Goal: Task Accomplishment & Management: Manage account settings

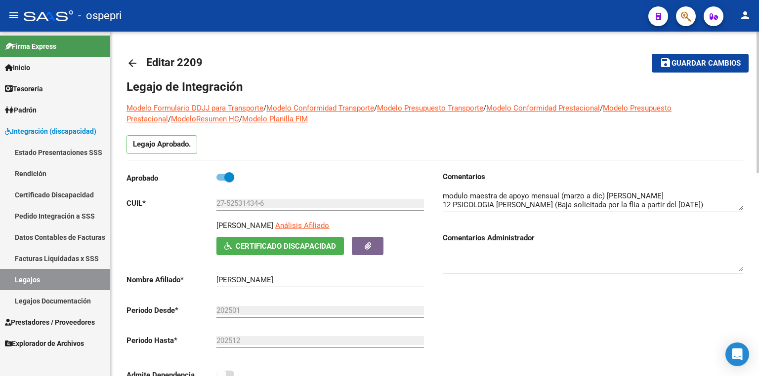
scroll to position [34, 0]
click at [62, 287] on link "Legajos" at bounding box center [55, 279] width 110 height 21
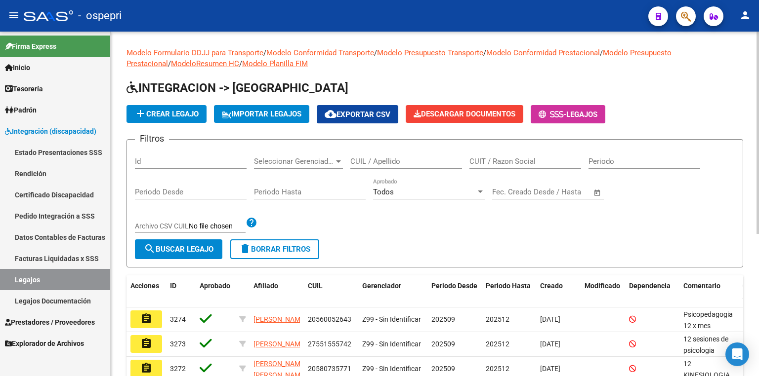
click at [379, 160] on input "CUIL / Apellido" at bounding box center [406, 161] width 112 height 9
click at [435, 159] on input "55155572" at bounding box center [406, 161] width 112 height 9
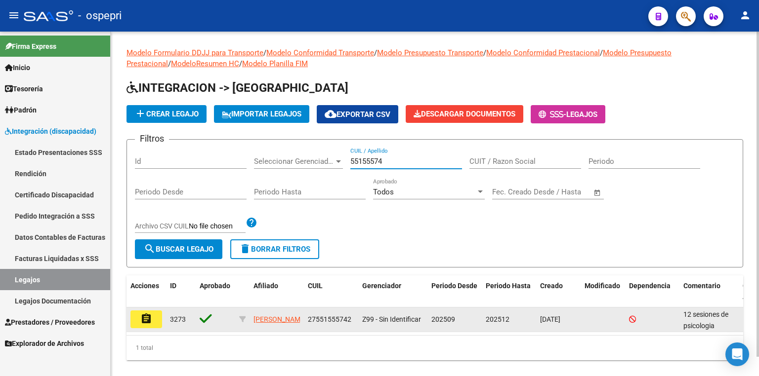
type input "55155574"
click at [144, 316] on mat-icon "assignment" at bounding box center [146, 319] width 12 height 12
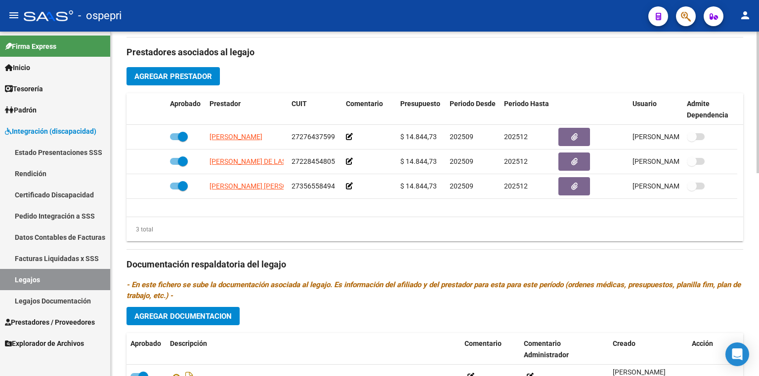
scroll to position [474, 0]
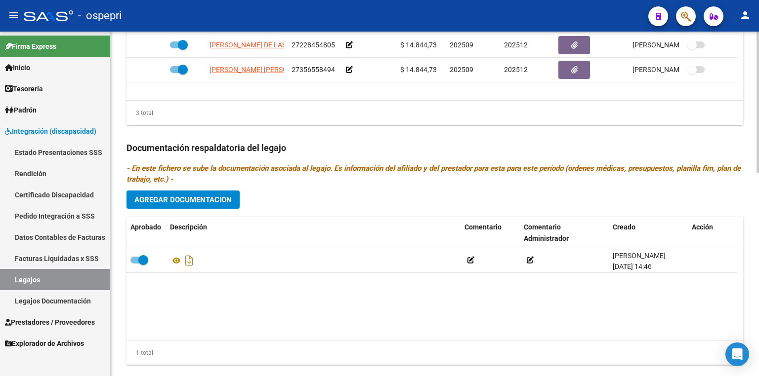
click at [168, 195] on span "Agregar Documentacion" at bounding box center [182, 199] width 97 height 9
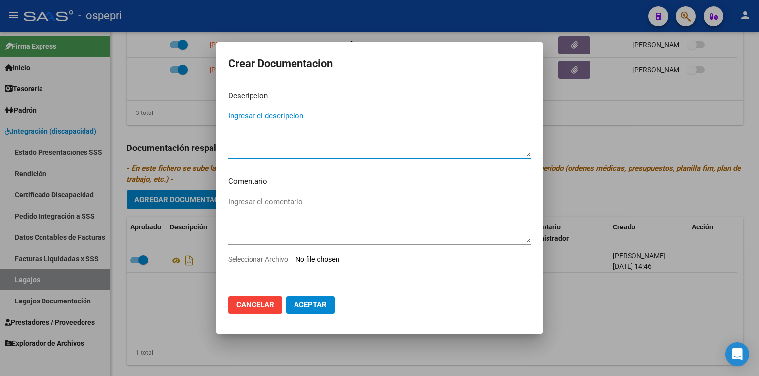
click at [329, 261] on input "Seleccionar Archivo" at bounding box center [360, 259] width 131 height 9
type input "C:\fakepath\Adobe Scan [DATE]_250908_125906.pdf"
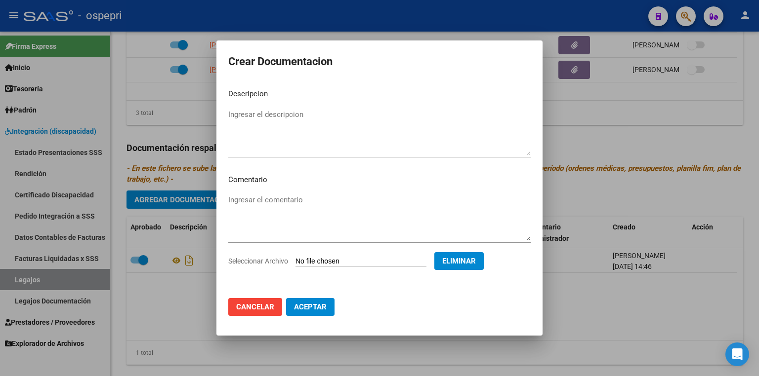
click at [310, 305] on span "Aceptar" at bounding box center [310, 307] width 33 height 9
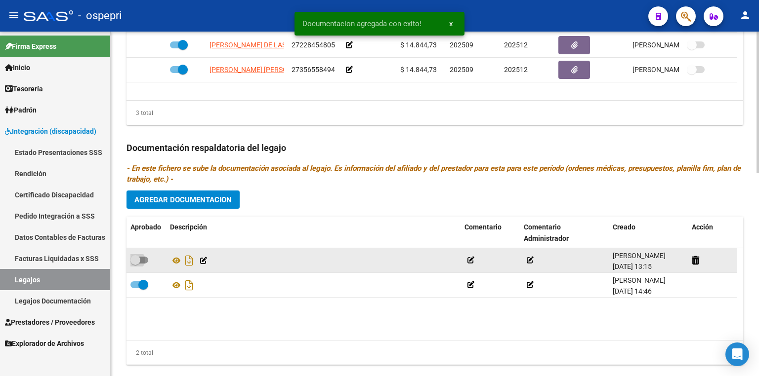
click at [145, 263] on label at bounding box center [139, 260] width 18 height 12
click at [135, 264] on input "checkbox" at bounding box center [135, 264] width 0 height 0
checkbox input "true"
